Goal: Check status

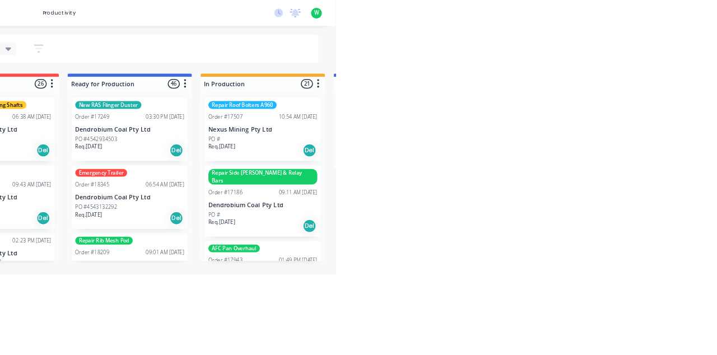
scroll to position [1300, 0]
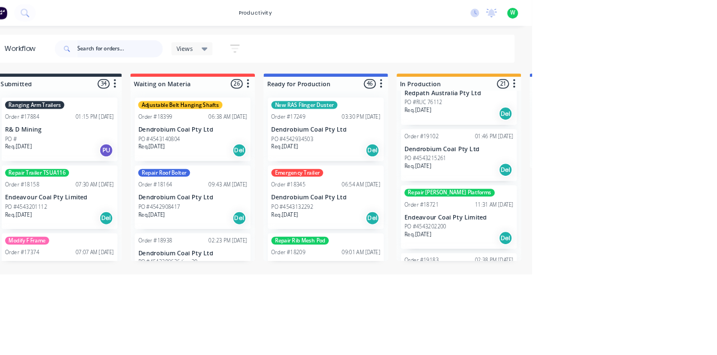
click at [167, 61] on input "text" at bounding box center [183, 63] width 111 height 22
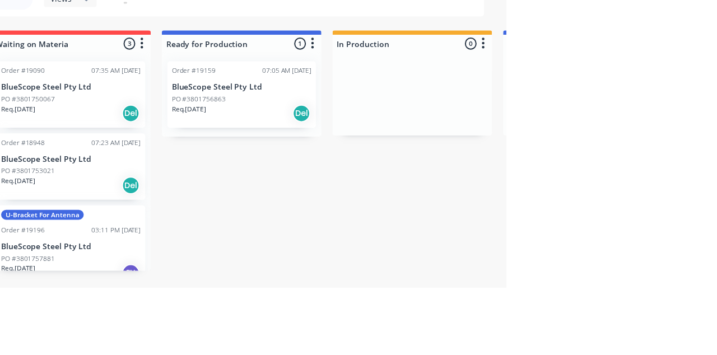
click at [479, 162] on div "PO #3801756863" at bounding box center [449, 165] width 141 height 10
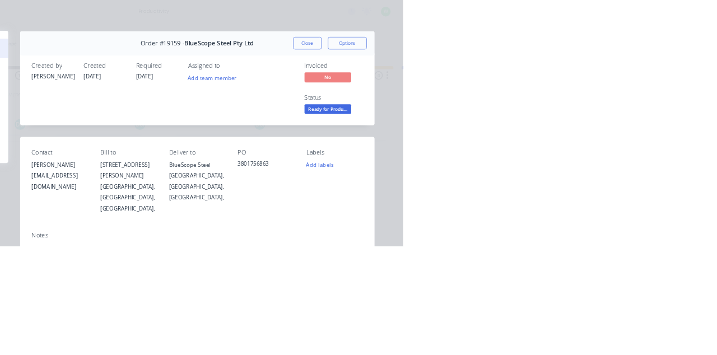
click at [148, 106] on button "Collaborate" at bounding box center [95, 98] width 106 height 28
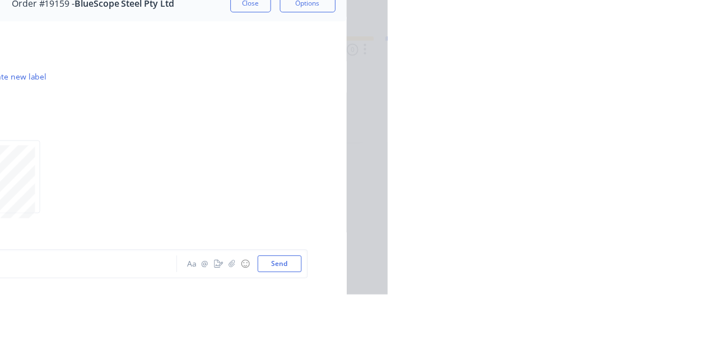
scroll to position [1, 0]
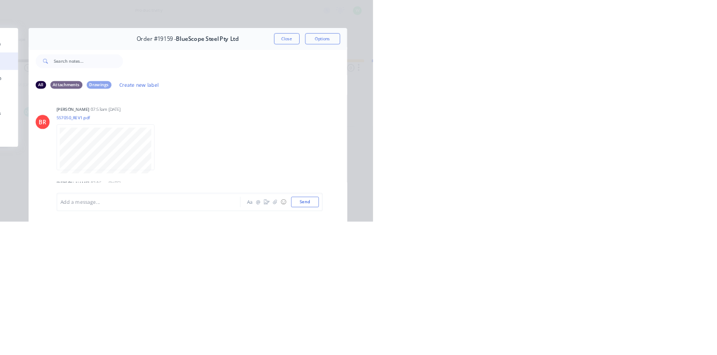
click at [600, 66] on button "Close" at bounding box center [579, 62] width 41 height 18
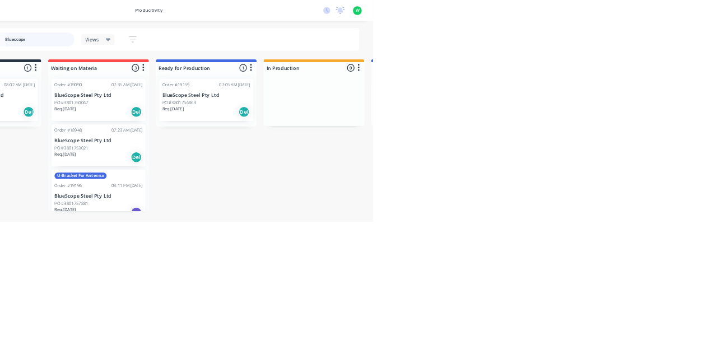
click at [175, 72] on input "Bluescope" at bounding box center [183, 63] width 111 height 22
type input "B"
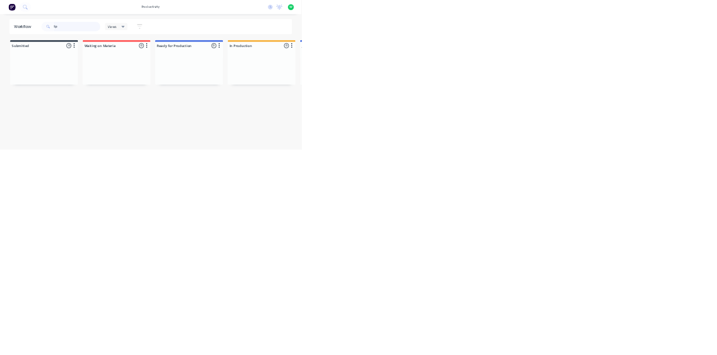
type input "S"
